Goal: Transaction & Acquisition: Purchase product/service

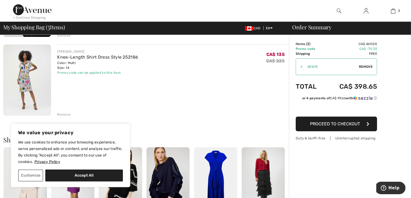
scroll to position [195, 0]
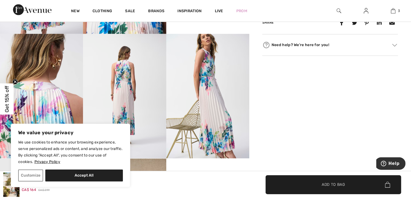
scroll to position [336, 0]
